Goal: Information Seeking & Learning: Learn about a topic

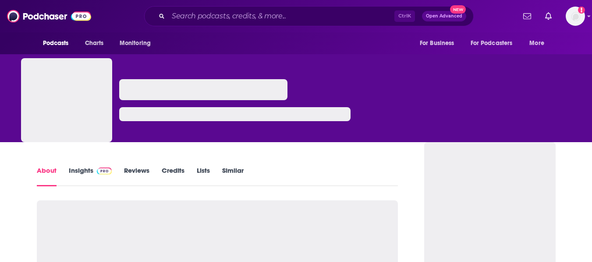
click at [75, 170] on link "Insights" at bounding box center [90, 176] width 43 height 20
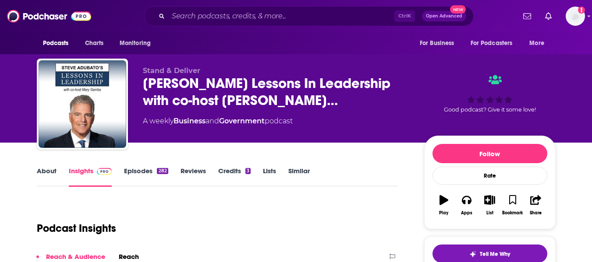
click at [0, 142] on div "Stand & Deliver Steve Adubato's Lessons In Leadership with co-host Mary Gam… A …" at bounding box center [296, 71] width 592 height 143
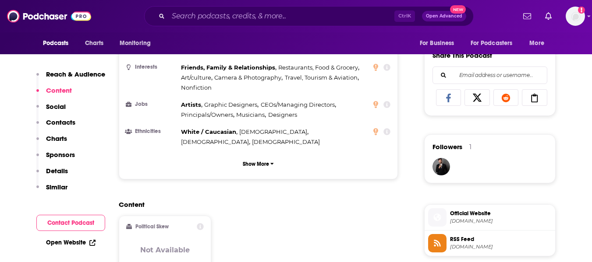
scroll to position [672, 0]
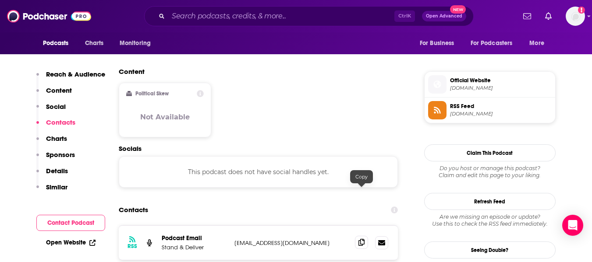
click at [363, 239] on icon at bounding box center [361, 242] width 6 height 7
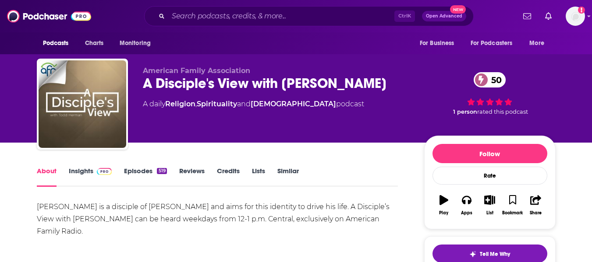
click at [72, 174] on link "Insights" at bounding box center [90, 177] width 43 height 20
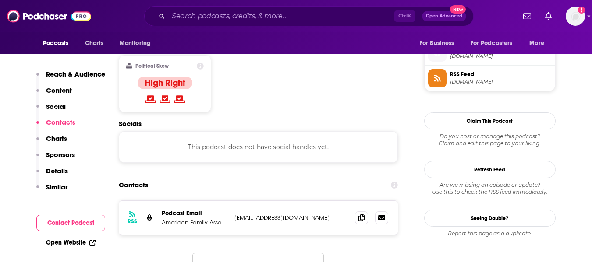
scroll to position [705, 0]
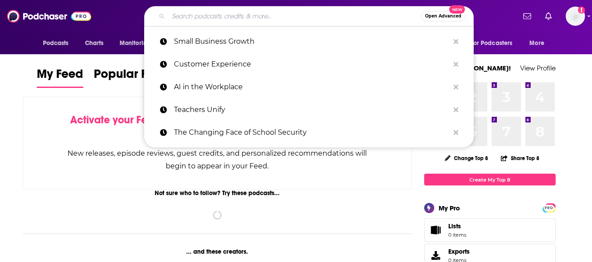
click at [247, 19] on input "Search podcasts, credits, & more..." at bounding box center [294, 16] width 253 height 14
paste input "FaithFi"
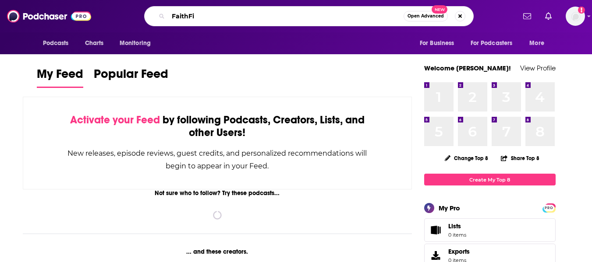
type input "FaithFi"
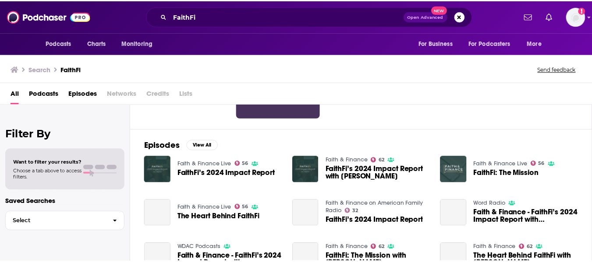
scroll to position [98, 0]
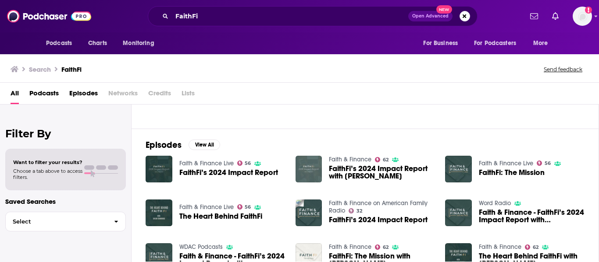
click at [314, 171] on img "FaithFi’s 2024 Impact Report with Chad Clark" at bounding box center [308, 169] width 27 height 27
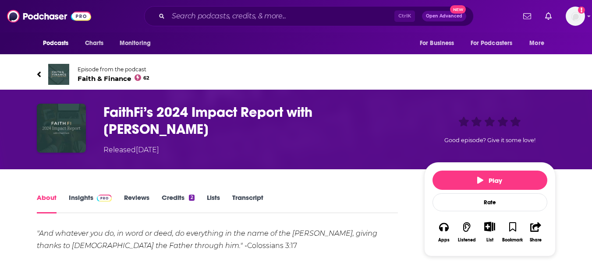
click at [96, 79] on span "Faith & Finance 62" at bounding box center [114, 78] width 72 height 8
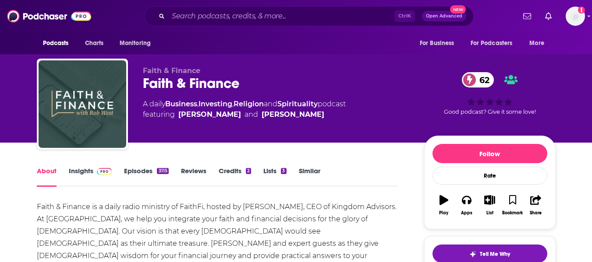
click at [84, 173] on link "Insights" at bounding box center [90, 177] width 43 height 20
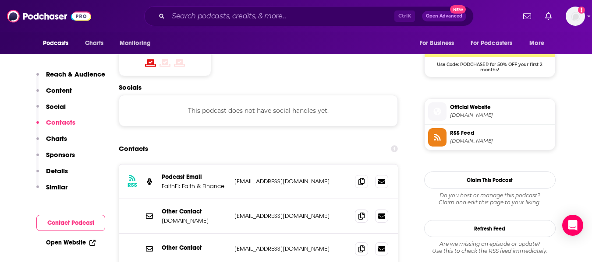
scroll to position [730, 0]
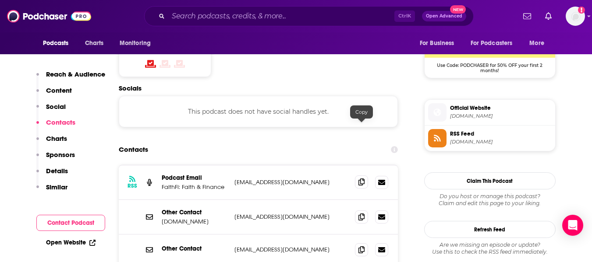
click at [363, 176] on span at bounding box center [361, 182] width 13 height 13
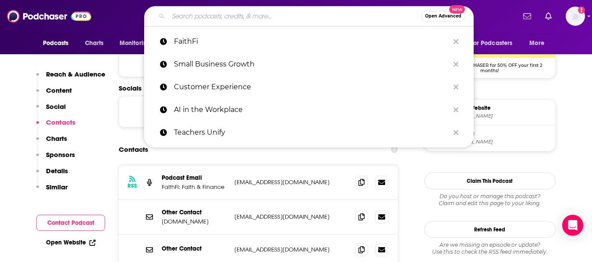
click at [242, 17] on input "Search podcasts, credits, & more..." at bounding box center [294, 16] width 253 height 14
paste input "Real Truth for [DATE] Airs: Weekdays, 8:00AM - 9:00AM CDT [PERSON_NAME]"
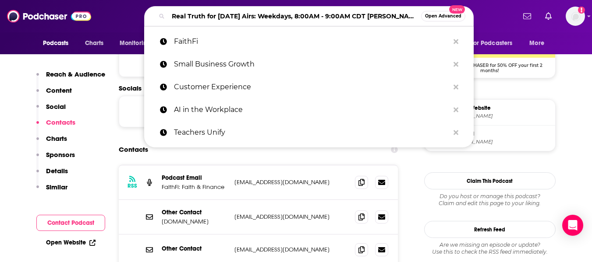
scroll to position [0, 12]
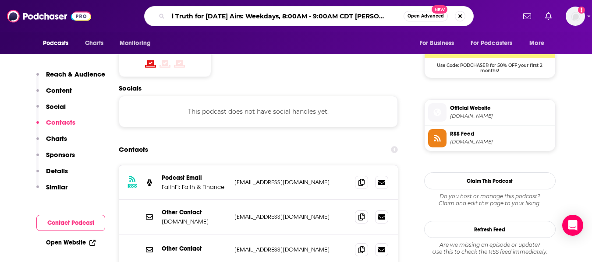
click at [353, 16] on input "Real Truth for [DATE] Airs: Weekdays, 8:00AM - 9:00AM CDT [PERSON_NAME]" at bounding box center [285, 16] width 235 height 14
type input "Real Truth for [DATE] [PERSON_NAME]"
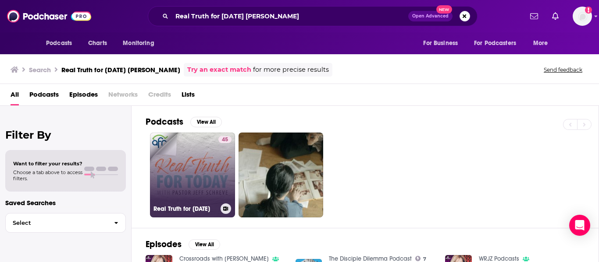
click at [158, 164] on link "45 Real Truth for [DATE]" at bounding box center [192, 175] width 85 height 85
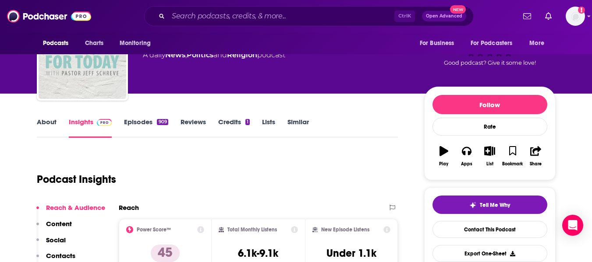
scroll to position [49, 0]
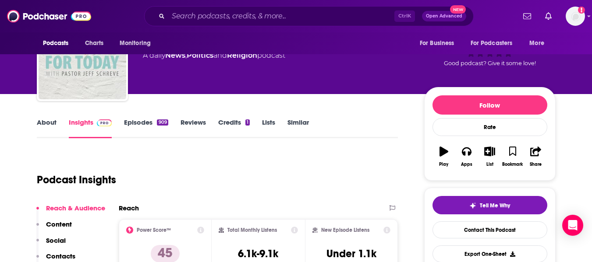
click at [41, 130] on link "About" at bounding box center [47, 128] width 20 height 20
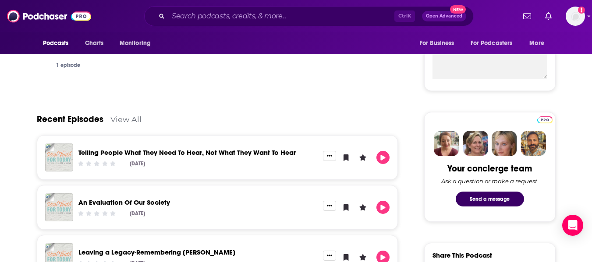
scroll to position [339, 0]
click at [231, 153] on link "Telling People What They Need To Hear, Not What They Want To Hear" at bounding box center [186, 152] width 217 height 8
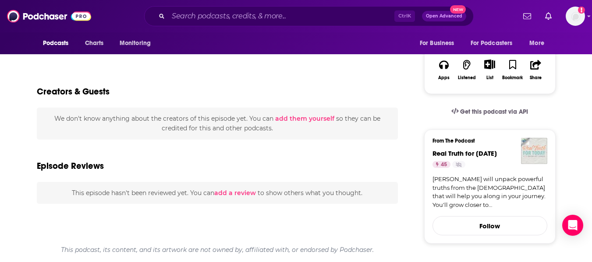
scroll to position [163, 0]
